Goal: Find specific page/section

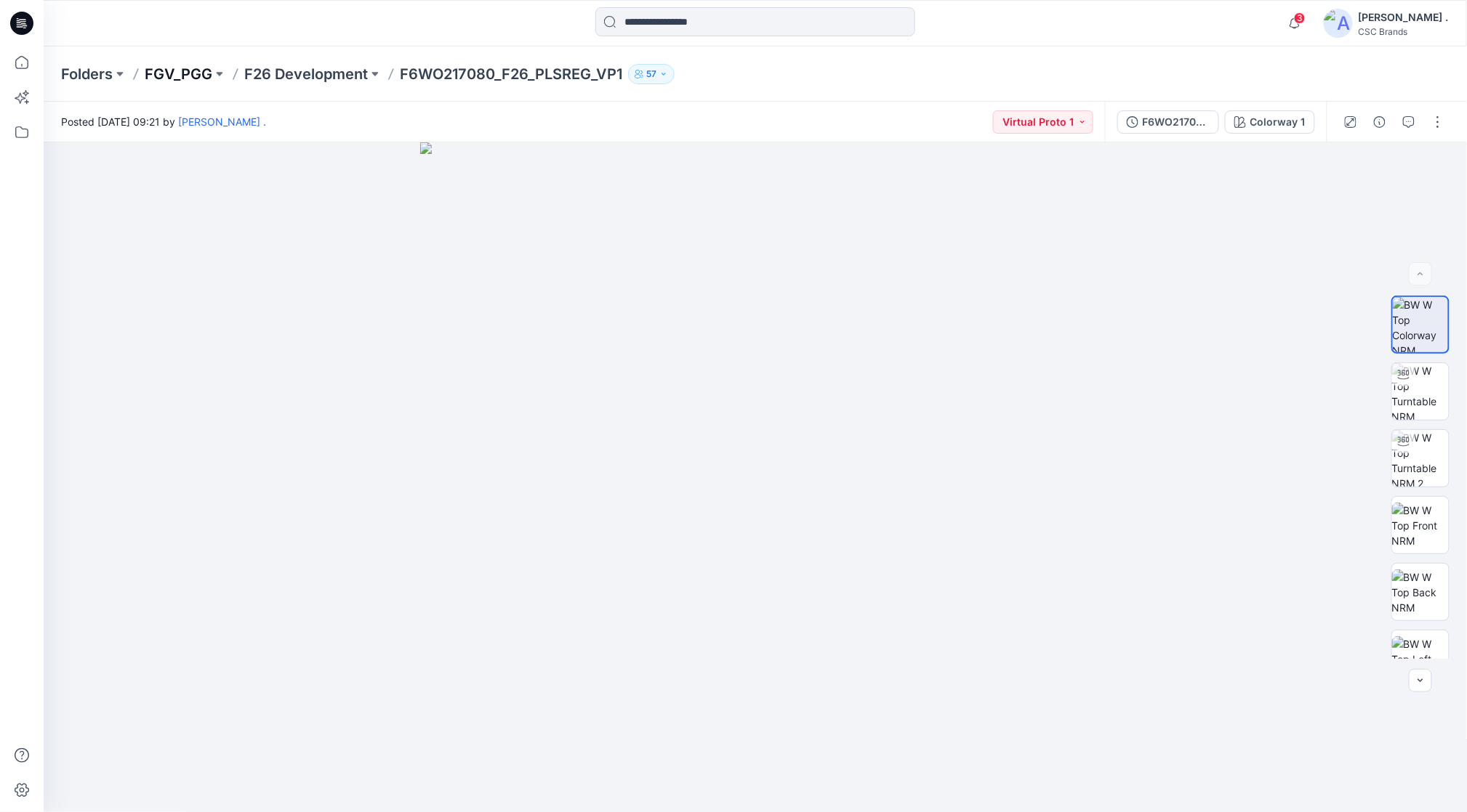
click at [167, 77] on p "FGV_PGG" at bounding box center [178, 74] width 68 height 20
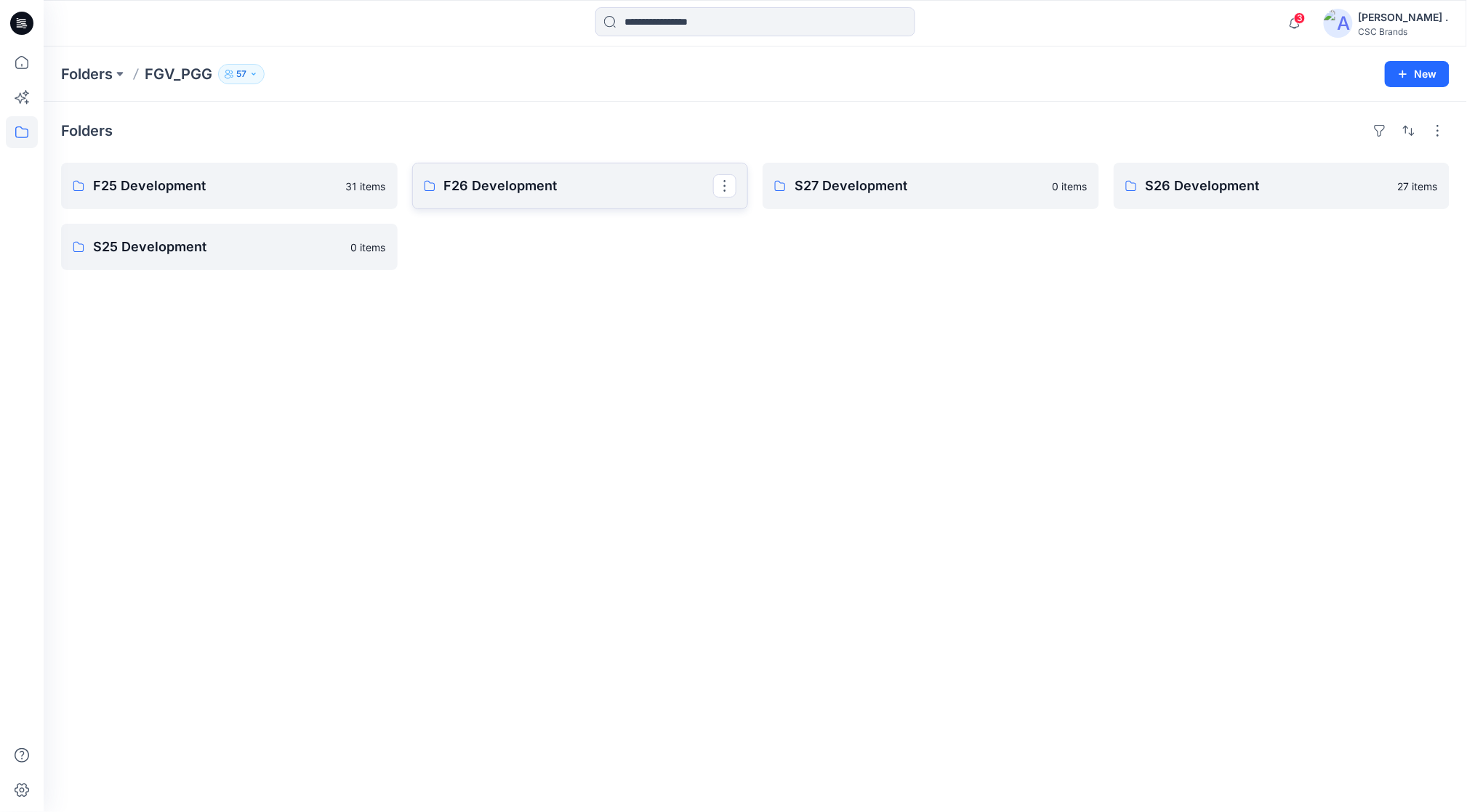
click at [509, 177] on p "F26 Development" at bounding box center [579, 186] width 270 height 20
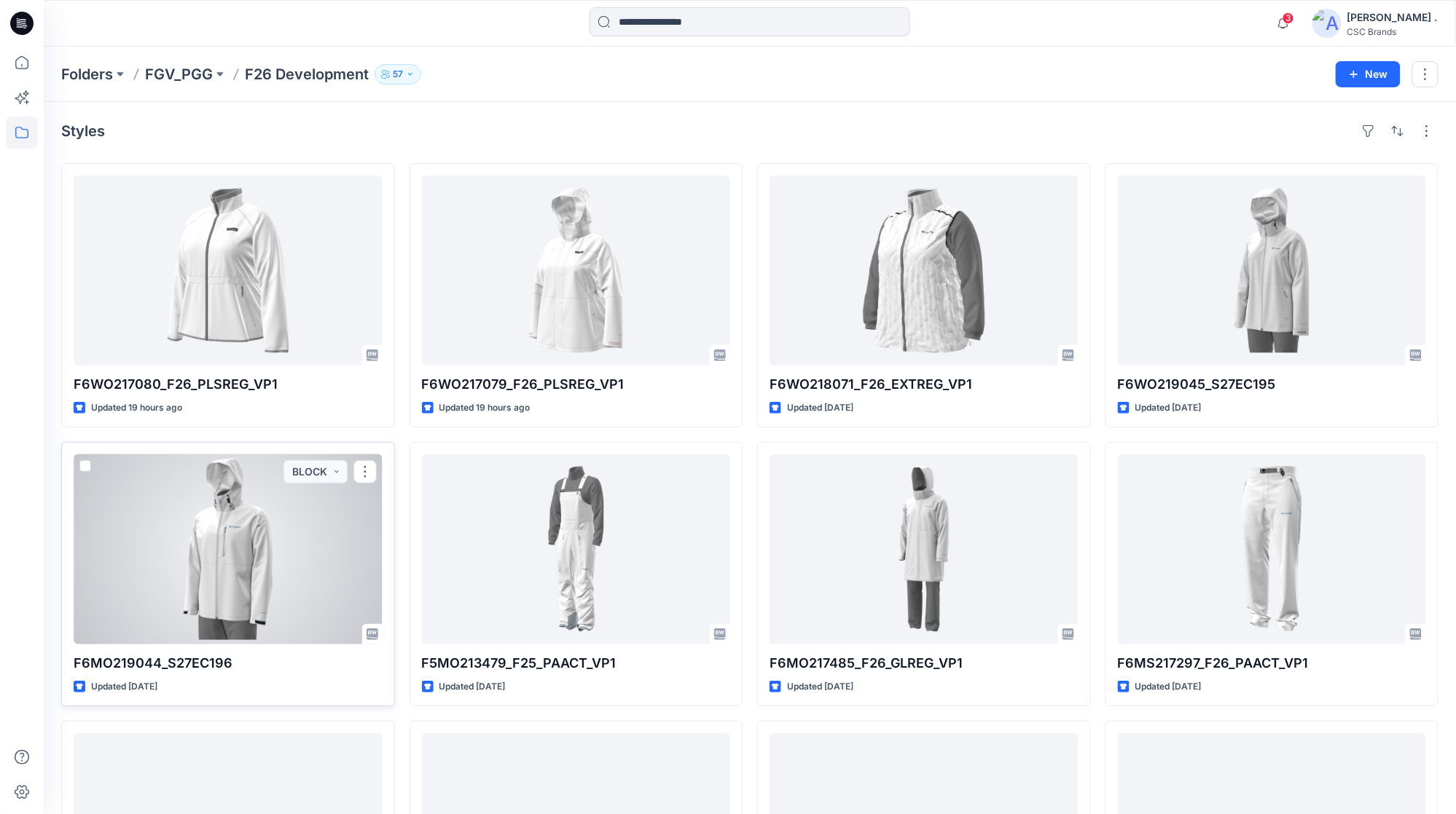
click at [286, 591] on div at bounding box center [228, 550] width 309 height 190
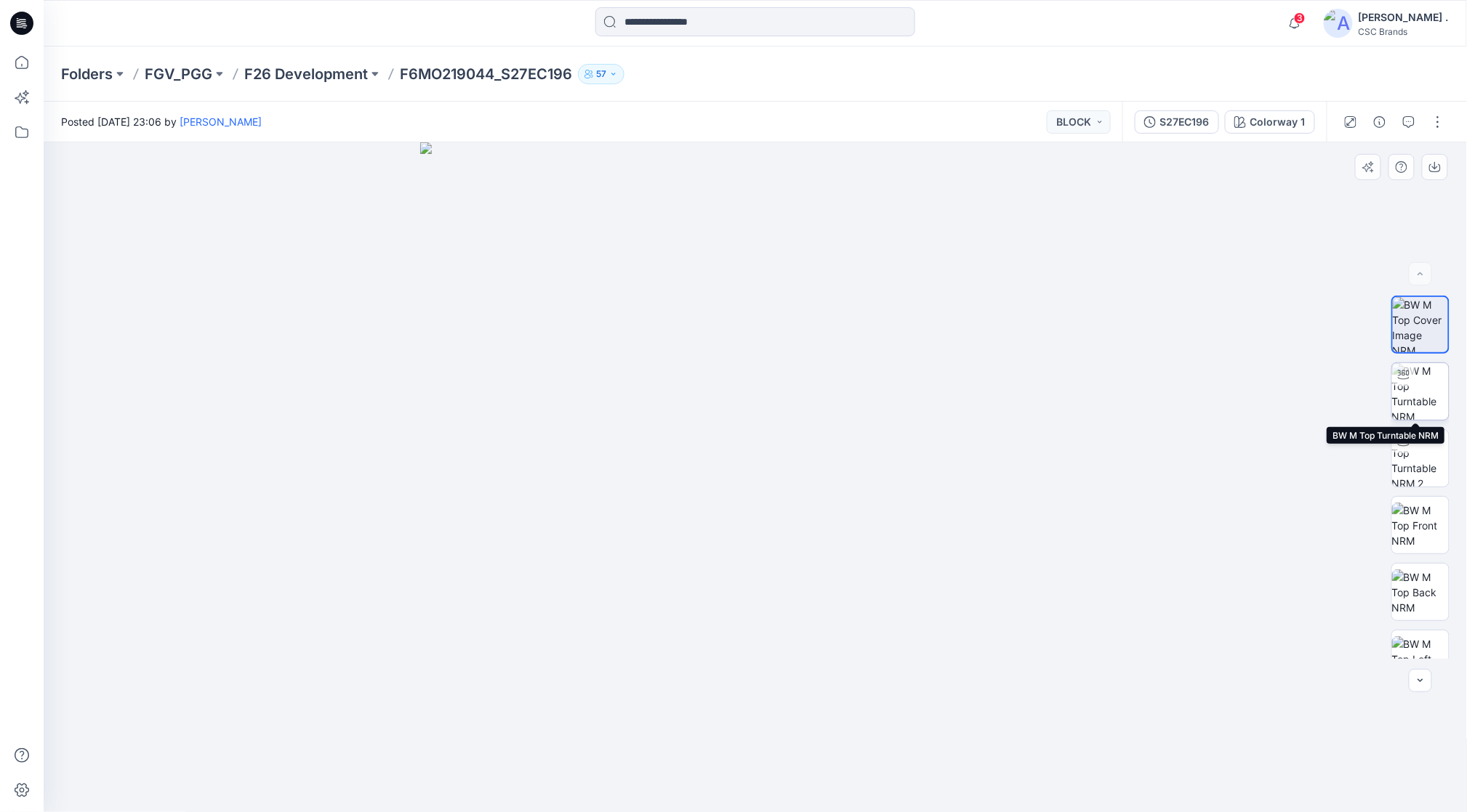
click at [1425, 388] on img at bounding box center [1420, 391] width 56 height 56
